Goal: Task Accomplishment & Management: Complete application form

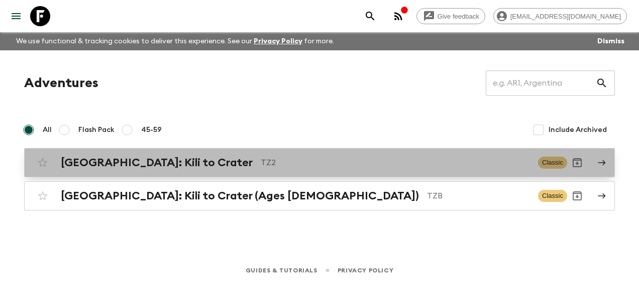
click at [147, 161] on h2 "[GEOGRAPHIC_DATA]: Kili to Crater" at bounding box center [157, 162] width 192 height 13
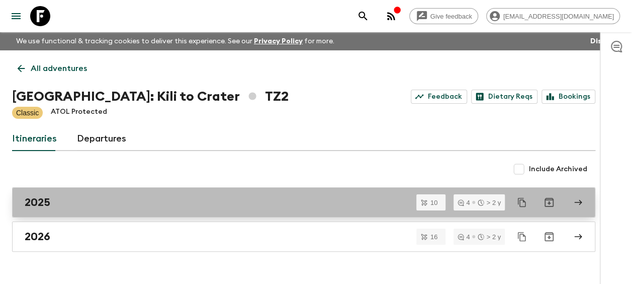
click at [43, 202] on h2 "2025" at bounding box center [38, 202] width 26 height 13
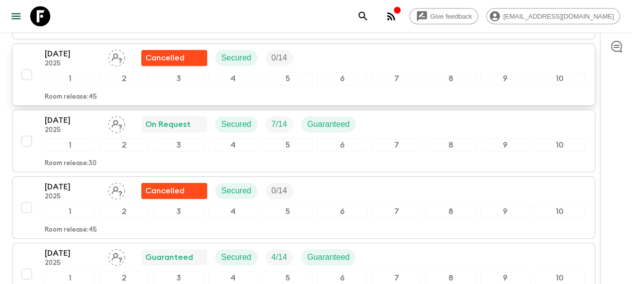
scroll to position [452, 0]
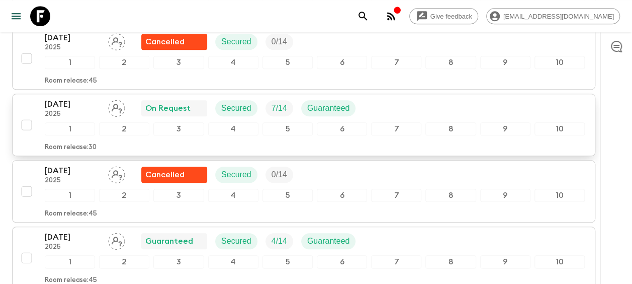
click at [67, 99] on p "[DATE]" at bounding box center [72, 104] width 55 height 12
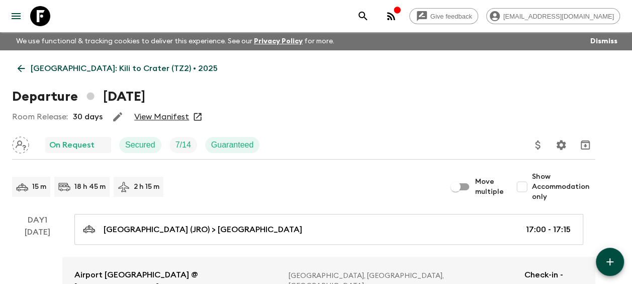
click at [24, 66] on icon at bounding box center [21, 68] width 11 height 11
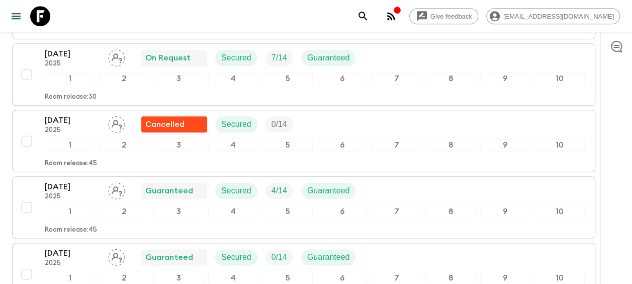
scroll to position [402, 0]
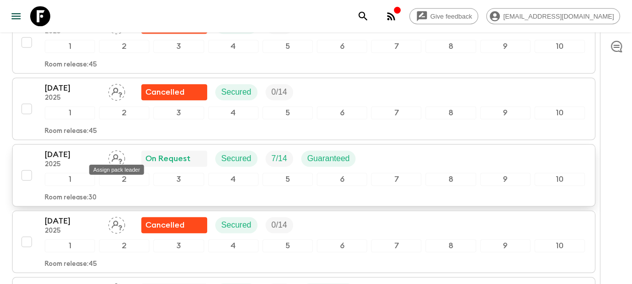
click at [115, 154] on icon "Assign pack leader" at bounding box center [117, 159] width 11 height 10
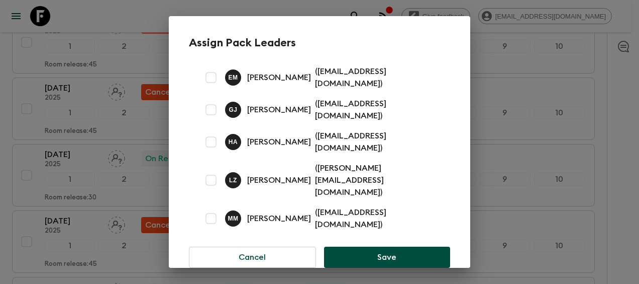
click at [63, 149] on div "Assign Pack Leaders E M [PERSON_NAME] ( [EMAIL_ADDRESS][DOMAIN_NAME] ) [PERSON_…" at bounding box center [319, 142] width 639 height 284
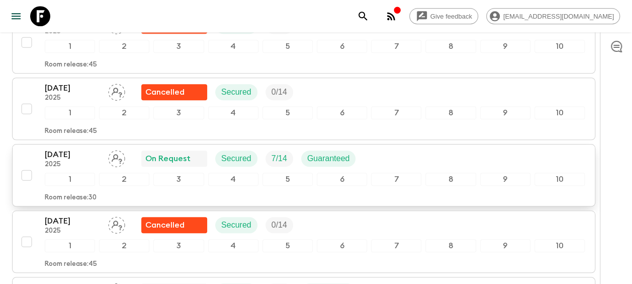
click at [81, 148] on p "[DATE]" at bounding box center [72, 154] width 55 height 12
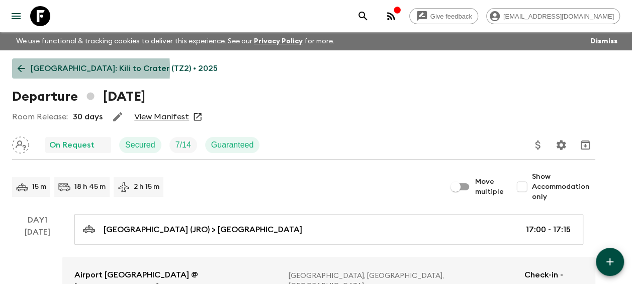
click at [21, 69] on icon at bounding box center [21, 68] width 11 height 11
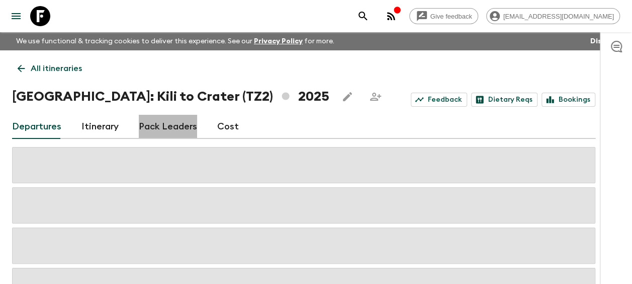
click at [177, 123] on link "Pack Leaders" at bounding box center [168, 127] width 58 height 24
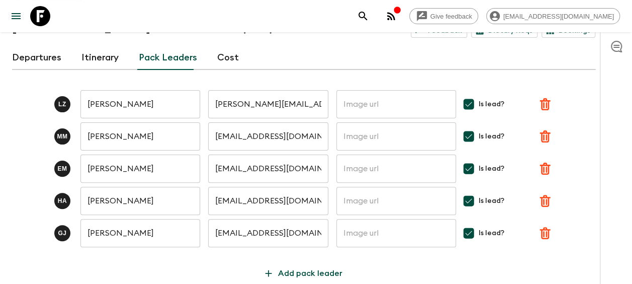
scroll to position [101, 0]
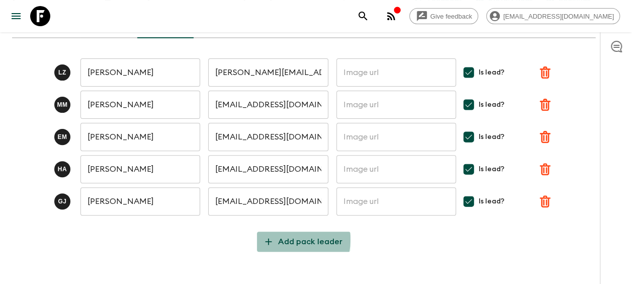
click at [289, 239] on p "Add pack leader" at bounding box center [310, 241] width 64 height 12
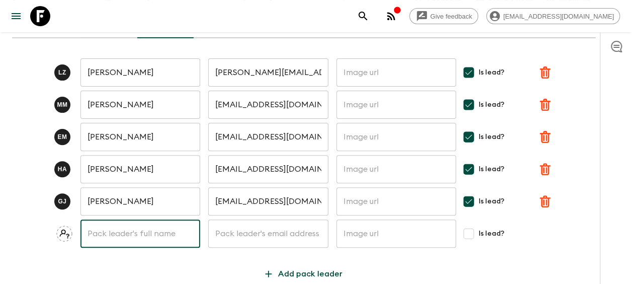
click at [128, 229] on input "text" at bounding box center [140, 233] width 120 height 28
click at [232, 233] on input "text" at bounding box center [268, 233] width 120 height 28
click at [112, 233] on input "Se" at bounding box center [140, 233] width 120 height 28
type input "[PERSON_NAME] Ally"
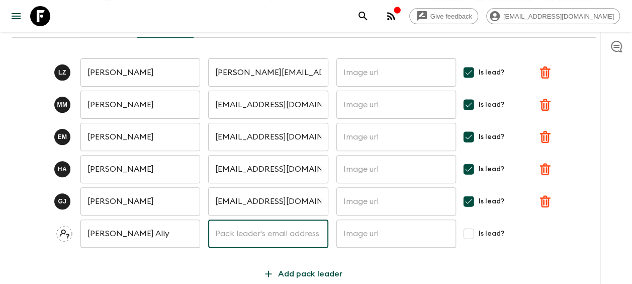
click at [225, 236] on input "text" at bounding box center [268, 233] width 120 height 28
type input "[EMAIL_ADDRESS][DOMAIN_NAME]"
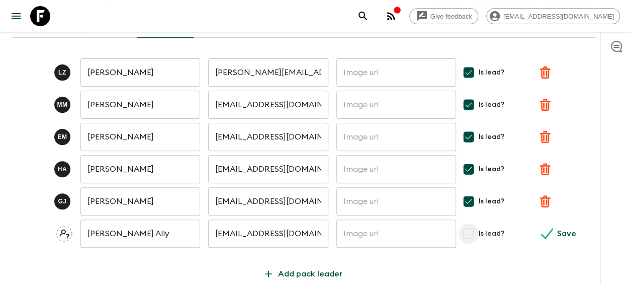
click at [469, 228] on input "Is lead?" at bounding box center [469, 233] width 20 height 20
checkbox input "true"
click at [554, 232] on button "Save" at bounding box center [559, 233] width 49 height 20
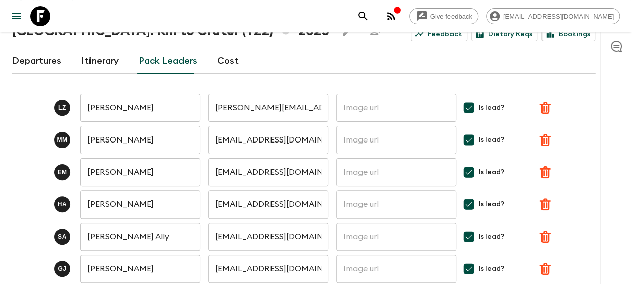
scroll to position [50, 0]
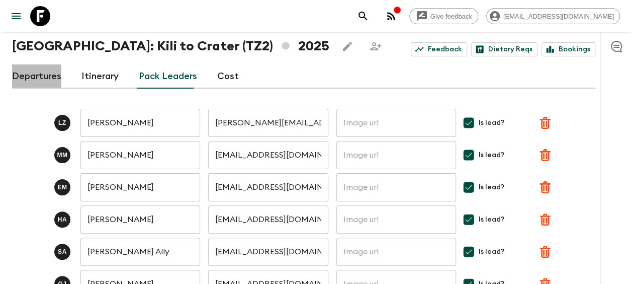
click at [41, 75] on link "Departures" at bounding box center [36, 76] width 49 height 24
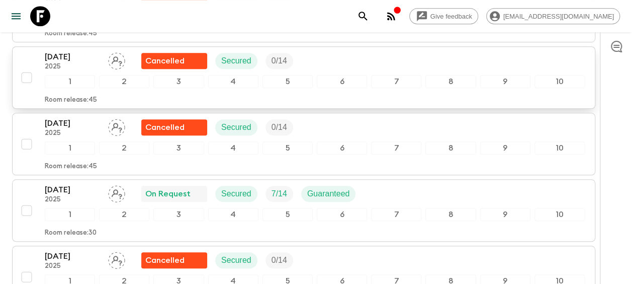
scroll to position [417, 0]
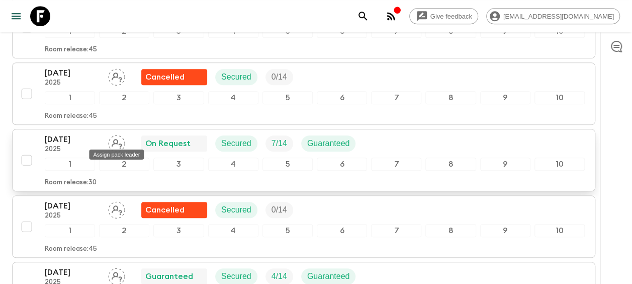
click at [123, 139] on icon "Assign pack leader" at bounding box center [116, 143] width 17 height 17
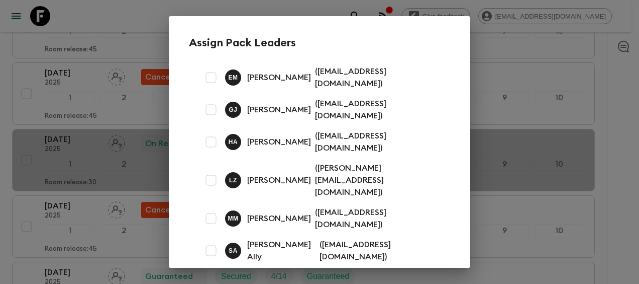
click at [290, 238] on p "[PERSON_NAME] Ally" at bounding box center [281, 250] width 68 height 24
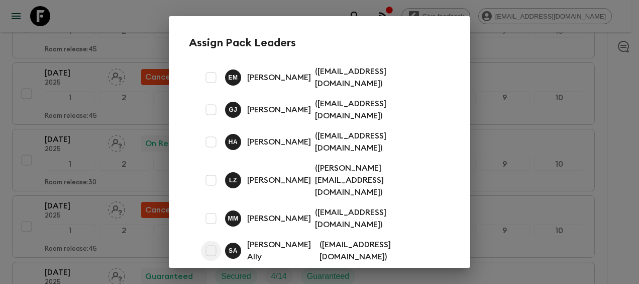
click at [209, 240] on input "checkbox" at bounding box center [211, 250] width 20 height 20
checkbox input "true"
click at [398, 279] on button "Save" at bounding box center [387, 289] width 126 height 21
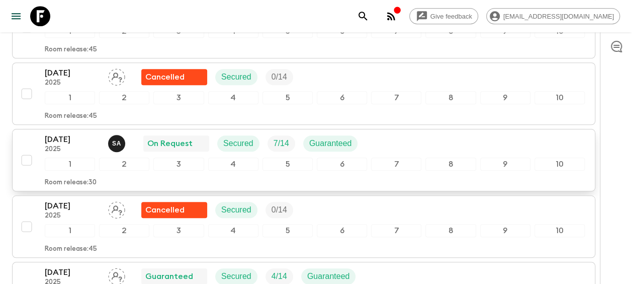
click at [59, 137] on p "[DATE]" at bounding box center [72, 139] width 55 height 12
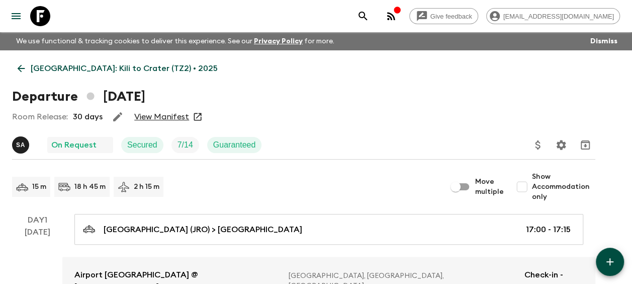
click at [151, 114] on link "View Manifest" at bounding box center [161, 117] width 55 height 10
